Goal: Information Seeking & Learning: Find specific fact

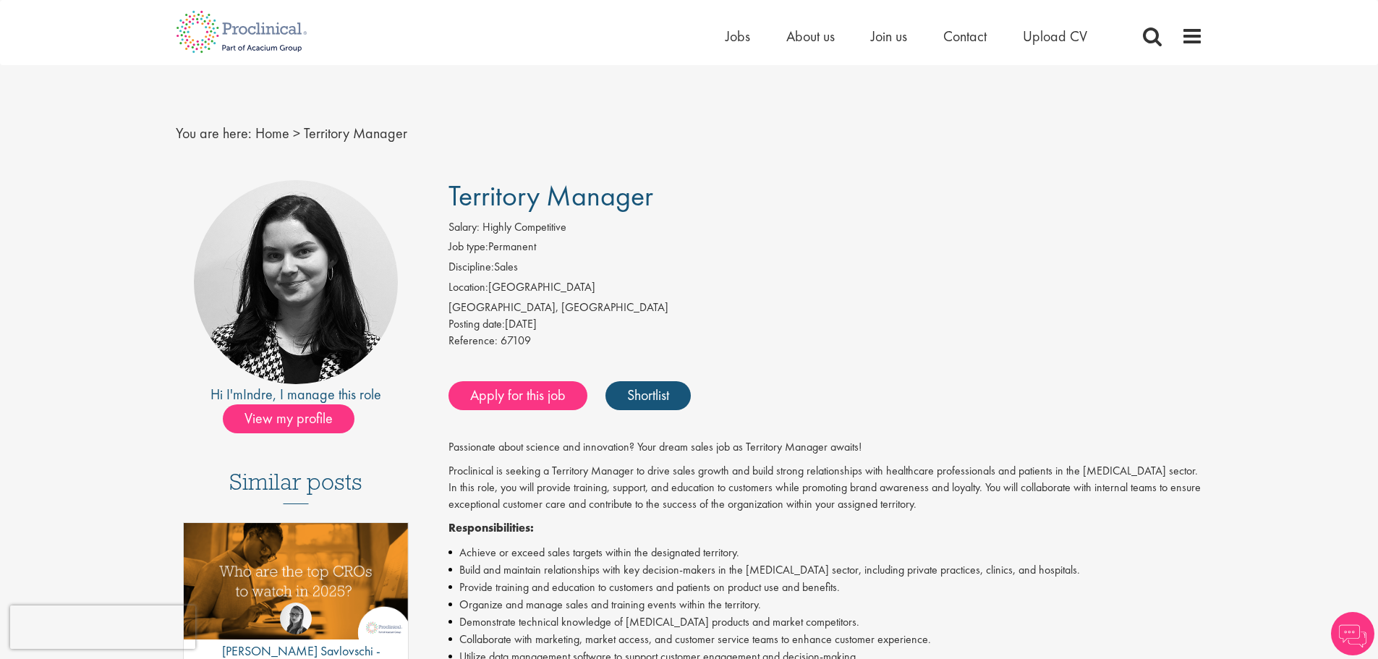
click at [505, 331] on span "Posting date:" at bounding box center [477, 323] width 56 height 15
click at [514, 336] on span "67109" at bounding box center [516, 340] width 30 height 15
copy span "67109"
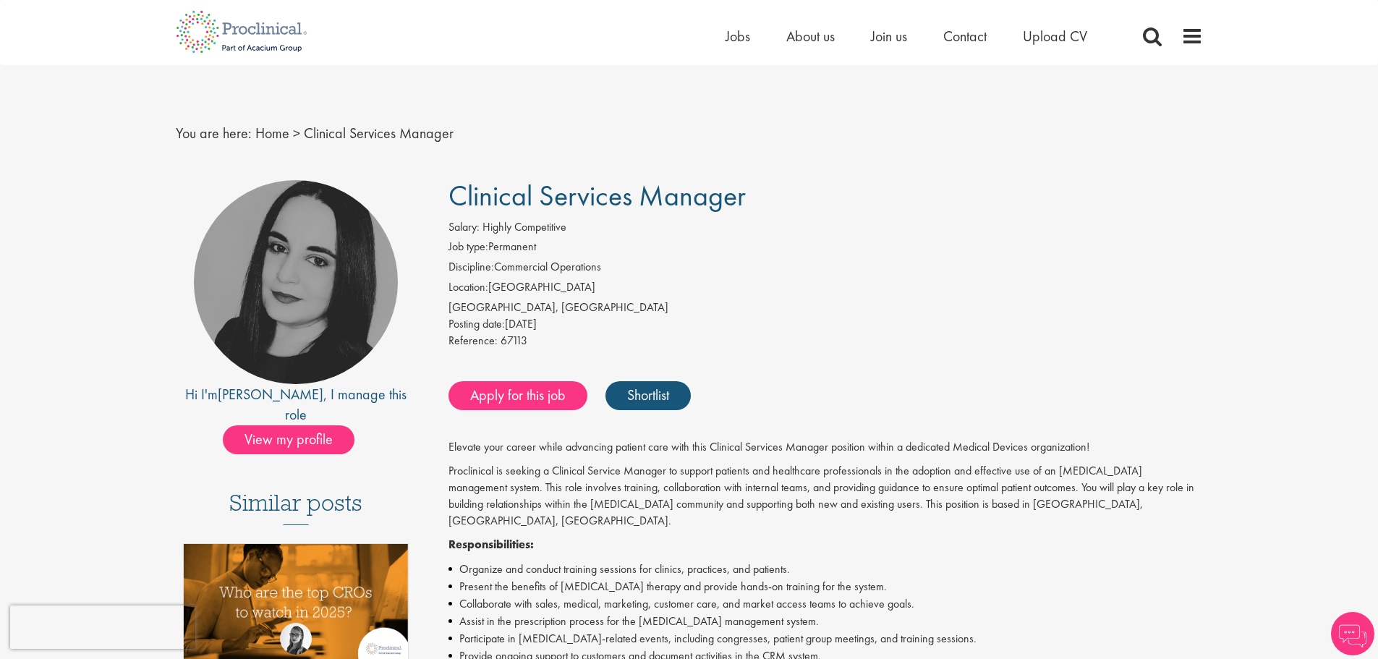
click at [504, 340] on span "67113" at bounding box center [514, 340] width 27 height 15
copy span "67113"
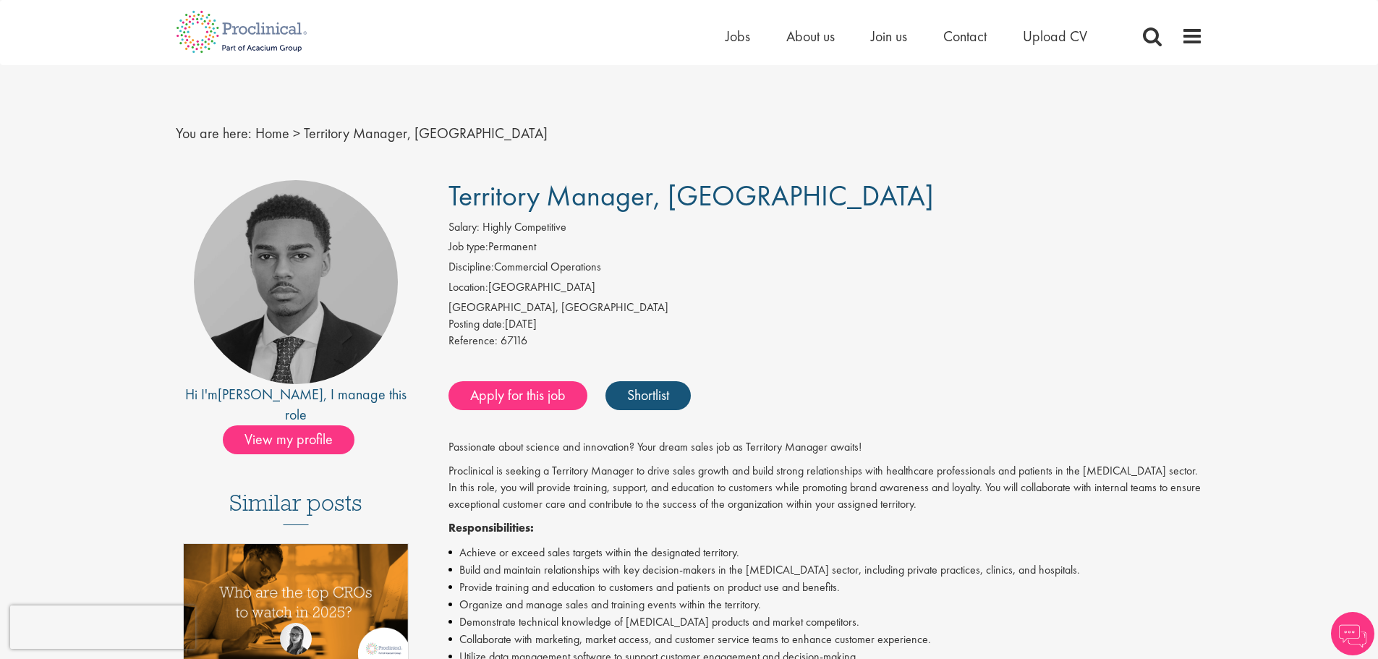
click at [516, 331] on div "Posting date: 24 Sep 2025" at bounding box center [826, 324] width 755 height 17
click at [514, 340] on span "67116" at bounding box center [514, 340] width 27 height 15
copy span "67116"
